Goal: Task Accomplishment & Management: Complete application form

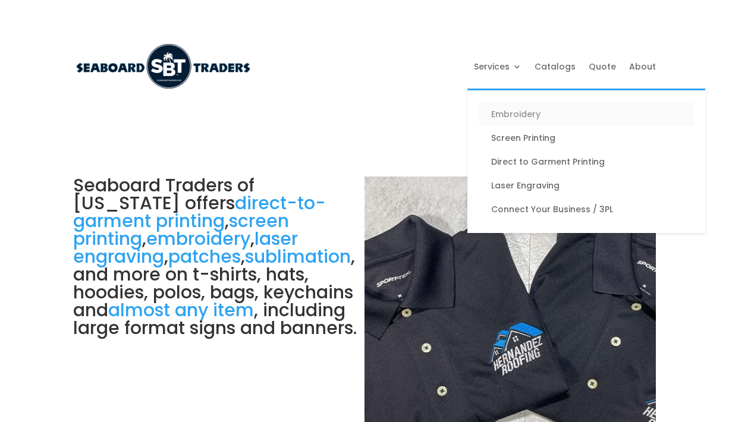
click at [566, 102] on link "Embroidery" at bounding box center [586, 114] width 214 height 24
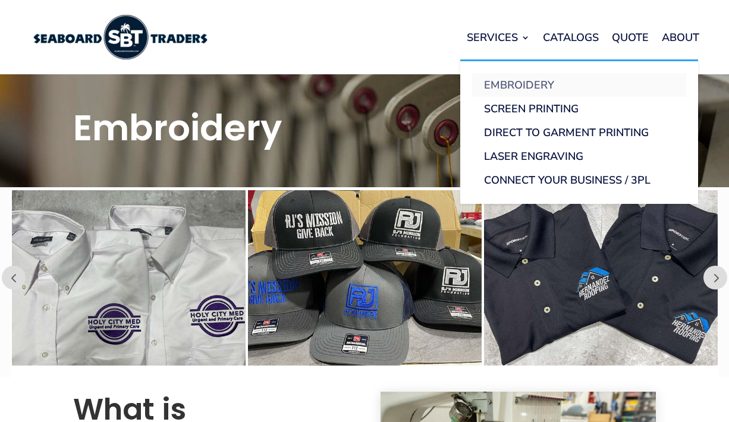
click at [527, 78] on link "Embroidery" at bounding box center [579, 85] width 214 height 24
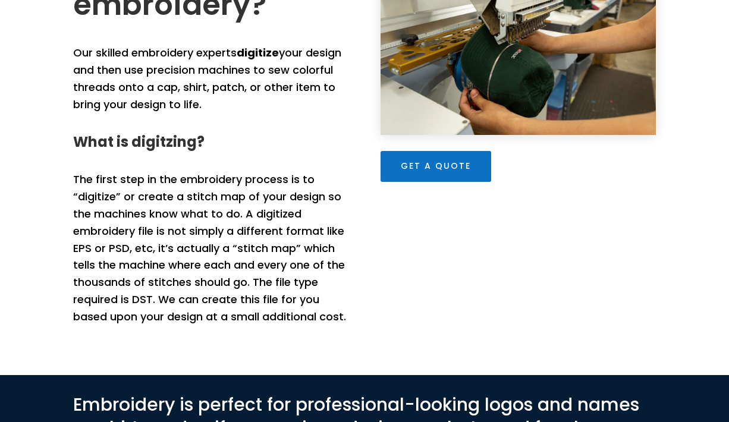
scroll to position [440, 0]
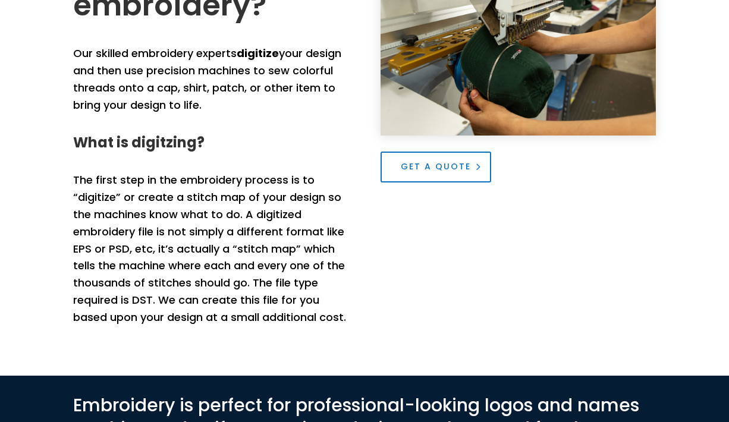
click at [446, 171] on link "Get a Quote" at bounding box center [436, 167] width 111 height 31
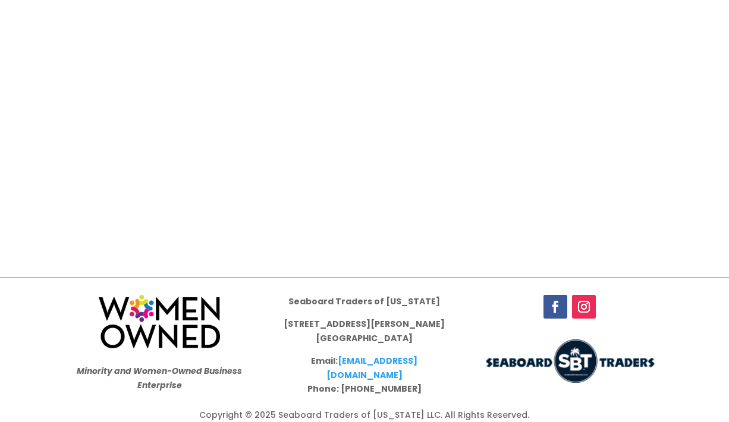
scroll to position [1561, 0]
